Goal: Task Accomplishment & Management: Manage account settings

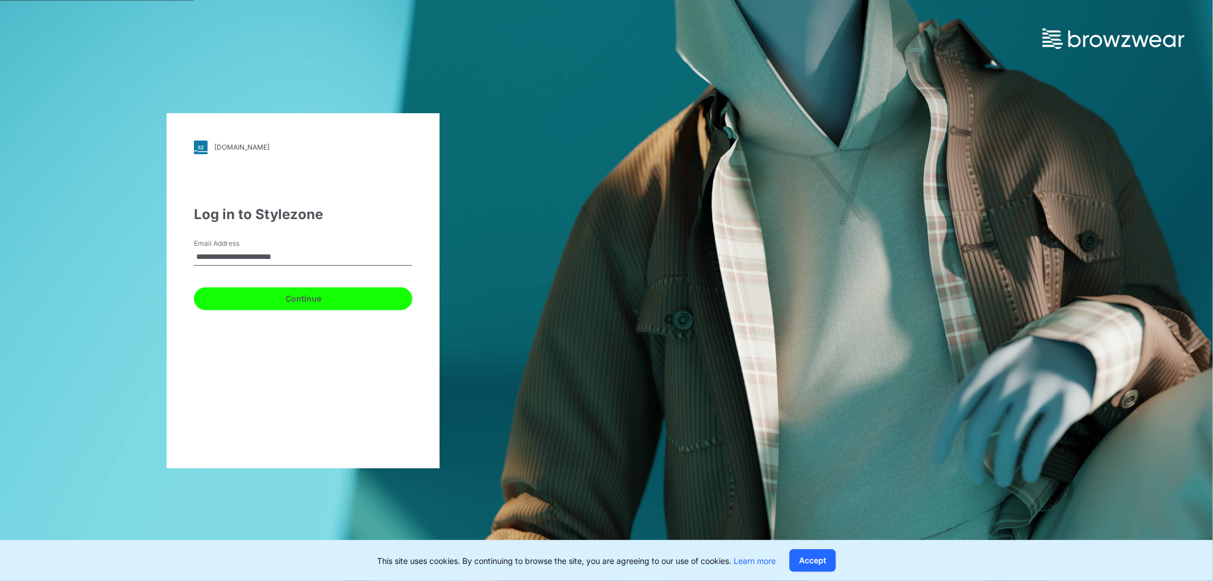
click at [229, 300] on button "Continue" at bounding box center [303, 298] width 218 height 23
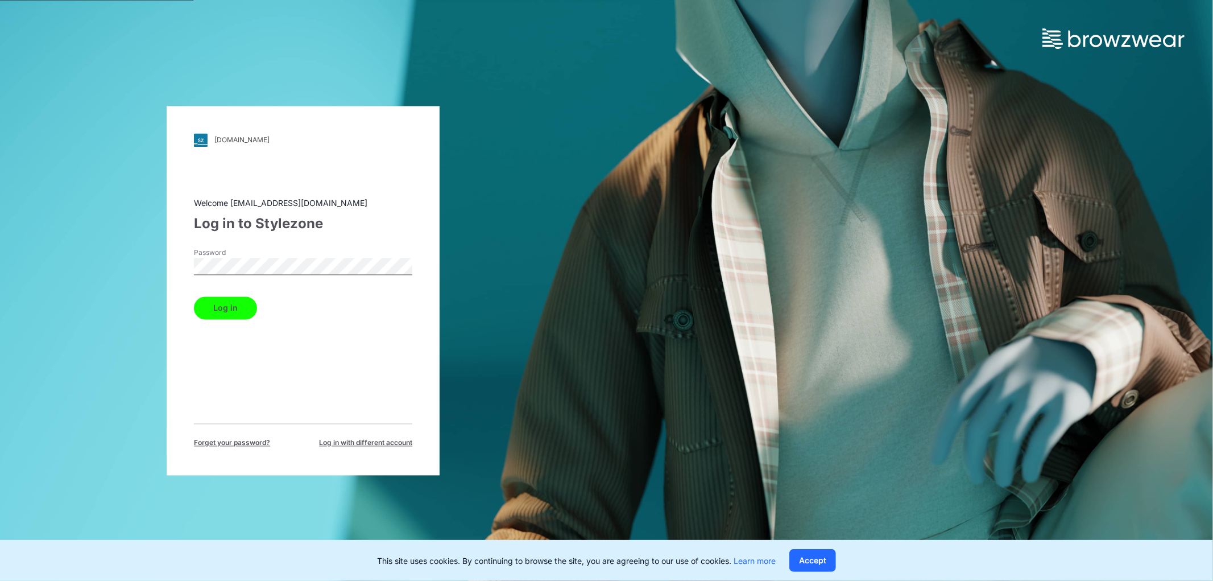
click at [228, 318] on button "Log in" at bounding box center [225, 307] width 63 height 23
